Goal: Transaction & Acquisition: Download file/media

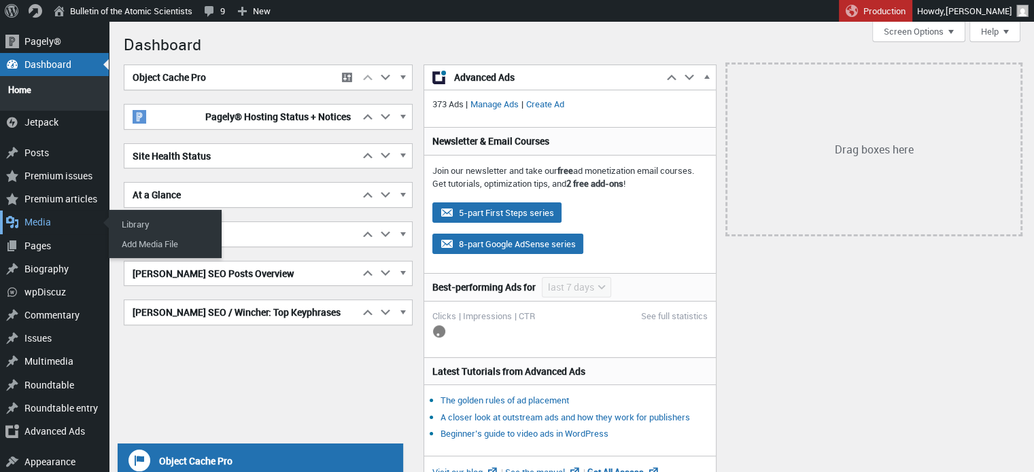
click at [34, 219] on div "Media" at bounding box center [54, 222] width 109 height 23
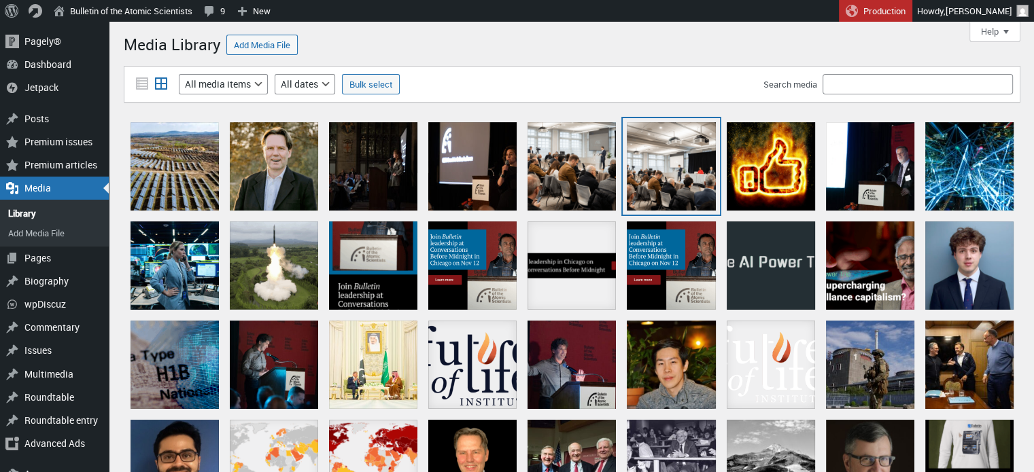
click at [660, 150] on div "Untitled design (19)" at bounding box center [671, 166] width 88 height 88
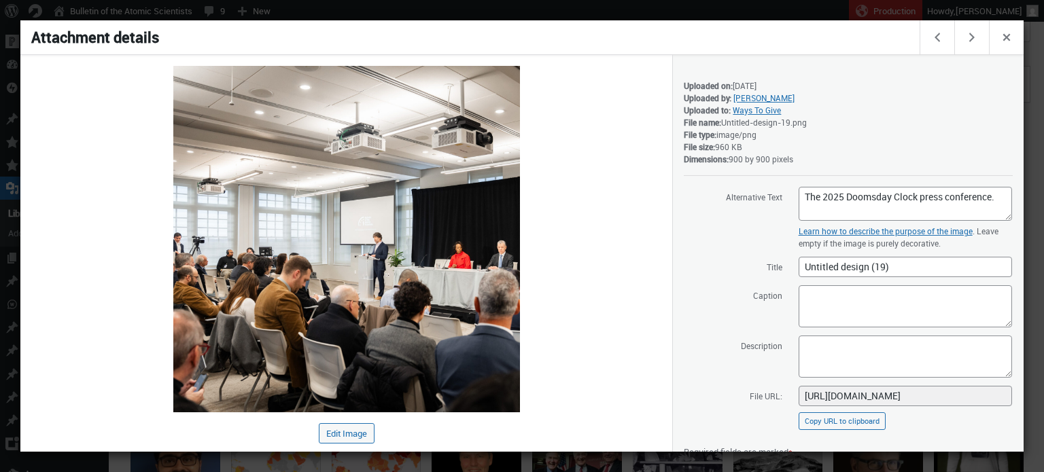
click at [582, 7] on div at bounding box center [522, 236] width 1044 height 472
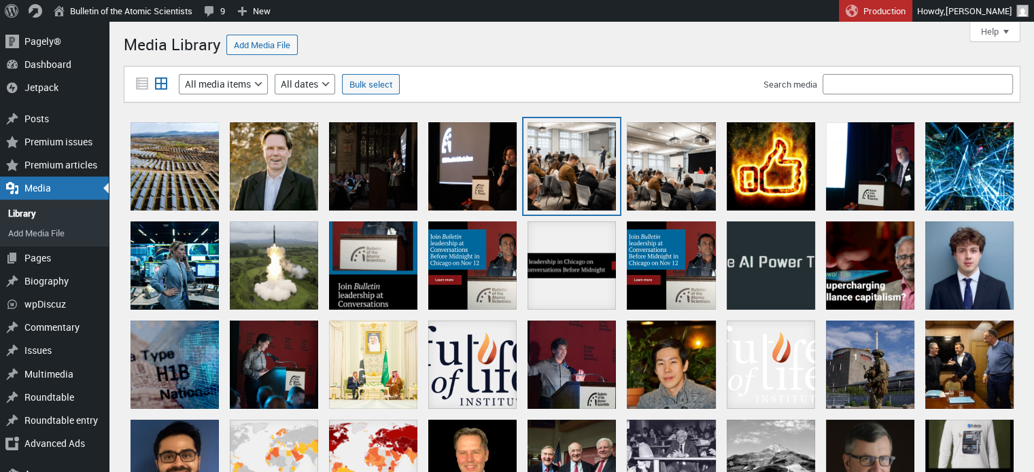
click at [601, 162] on div "Untitled design (20)" at bounding box center [571, 166] width 88 height 88
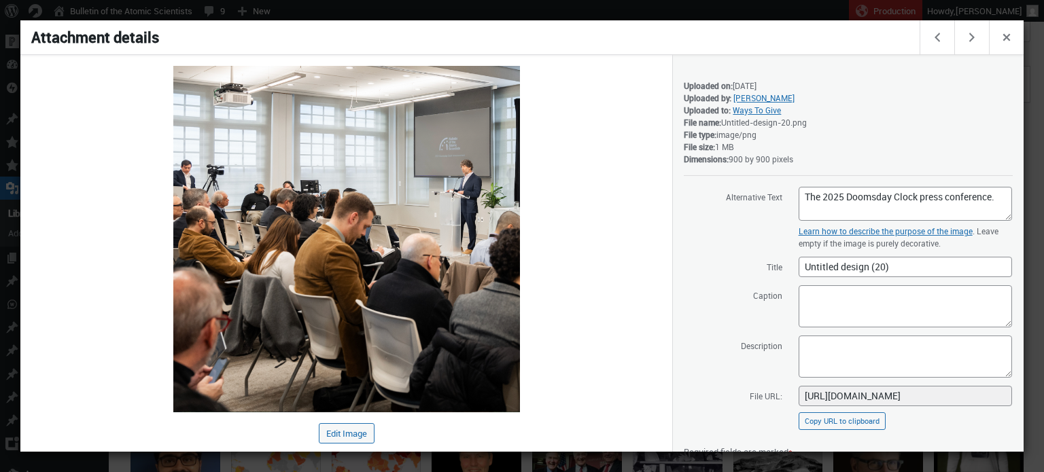
click at [523, 7] on div at bounding box center [522, 236] width 1044 height 472
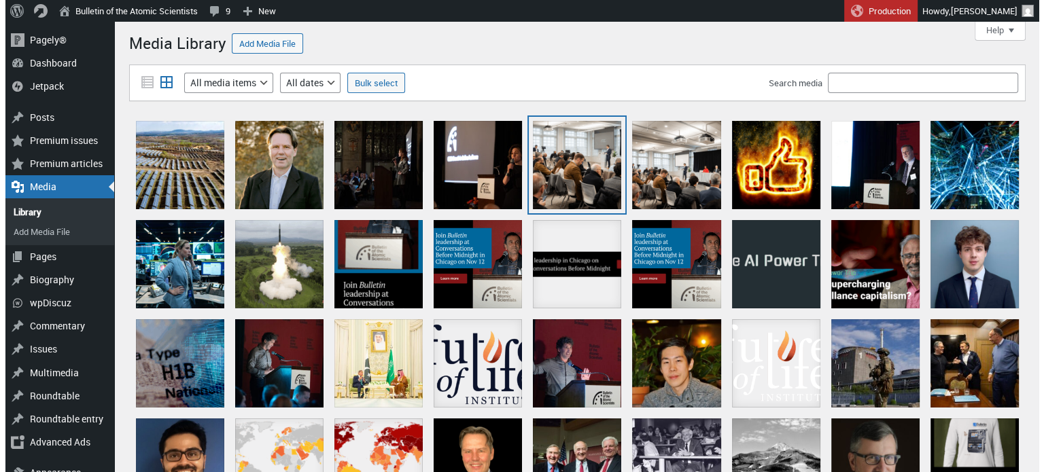
scroll to position [2, 0]
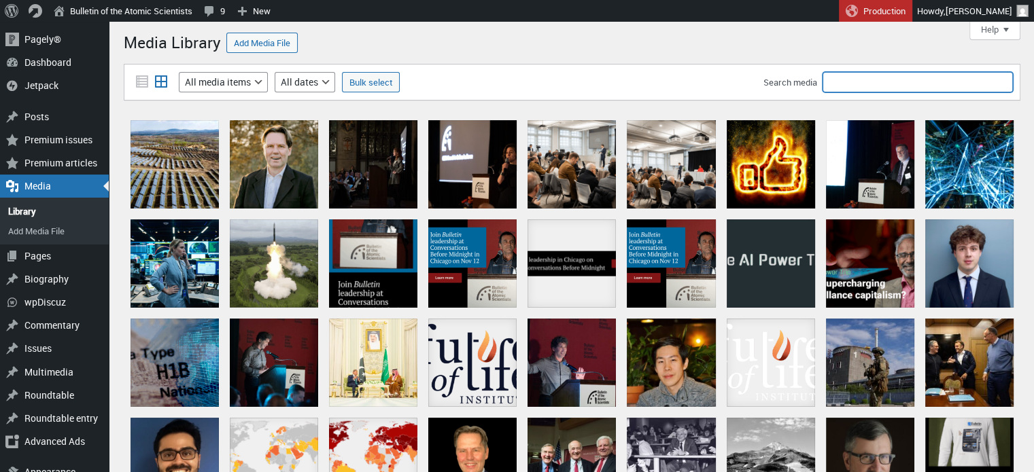
click at [873, 78] on input "Search media" at bounding box center [917, 82] width 190 height 20
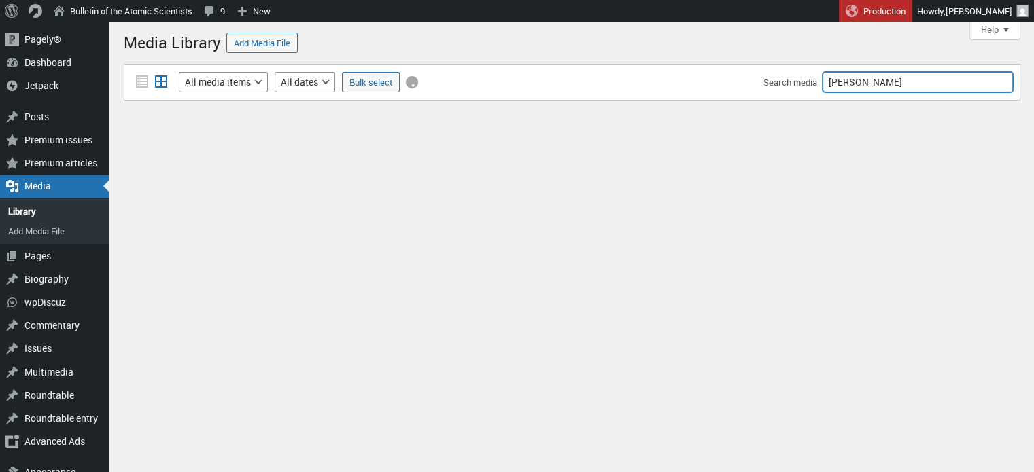
drag, startPoint x: 873, startPoint y: 78, endPoint x: 761, endPoint y: 81, distance: 112.2
click at [761, 81] on div "Filter media List view Grid view Filter by type All media items Images Audio Vi…" at bounding box center [572, 82] width 896 height 37
type input "[PERSON_NAME]"
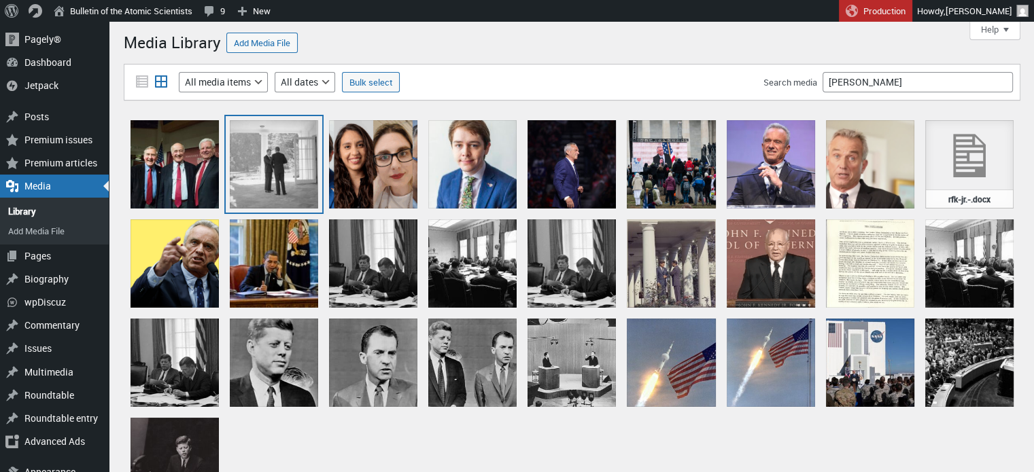
click at [281, 160] on div "L_Horizontal JFK and RFK Cuban Missile Crisis -_NARA_-_194239" at bounding box center [274, 164] width 88 height 88
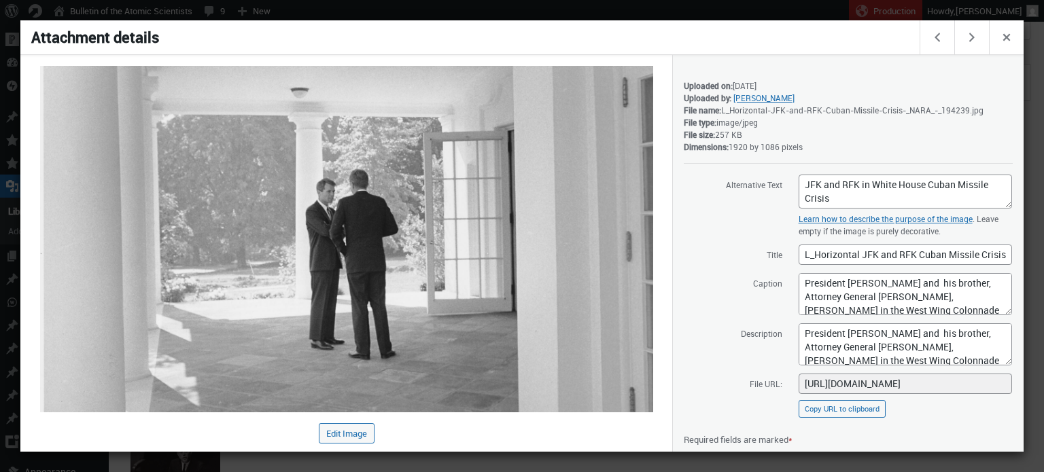
scroll to position [141, 0]
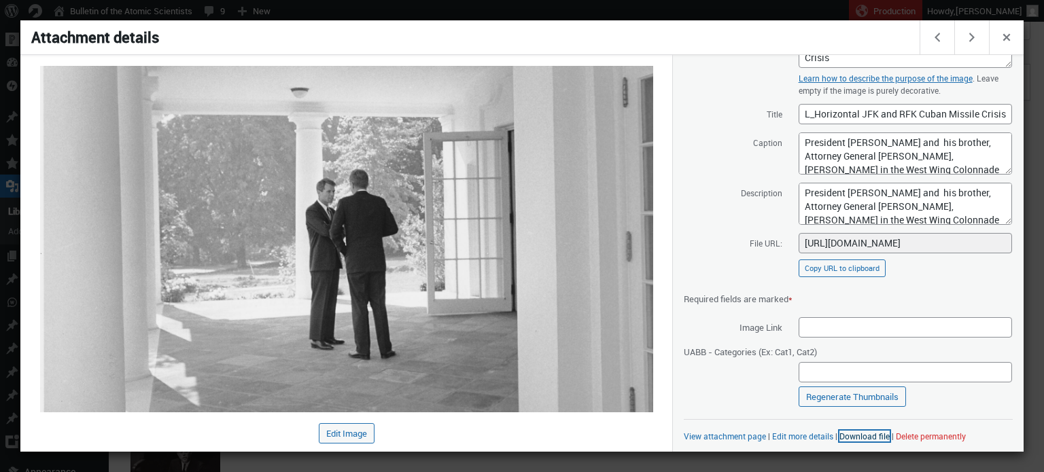
click at [862, 434] on link "Download file" at bounding box center [864, 436] width 50 height 11
